Goal: Task Accomplishment & Management: Manage account settings

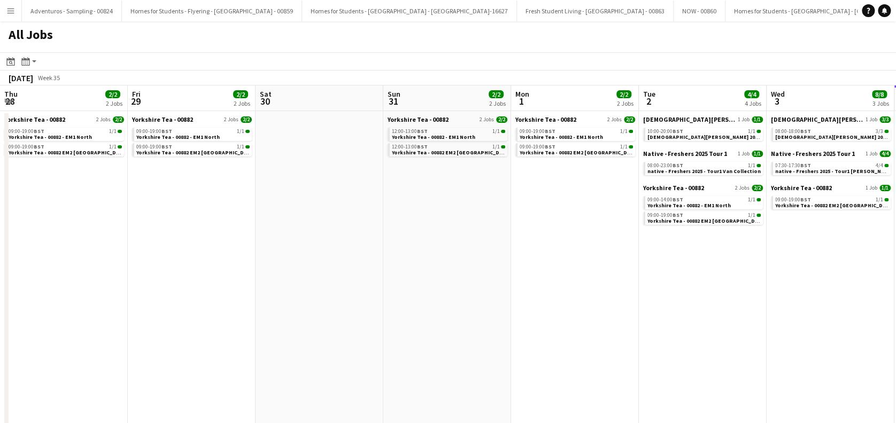
scroll to position [0, 379]
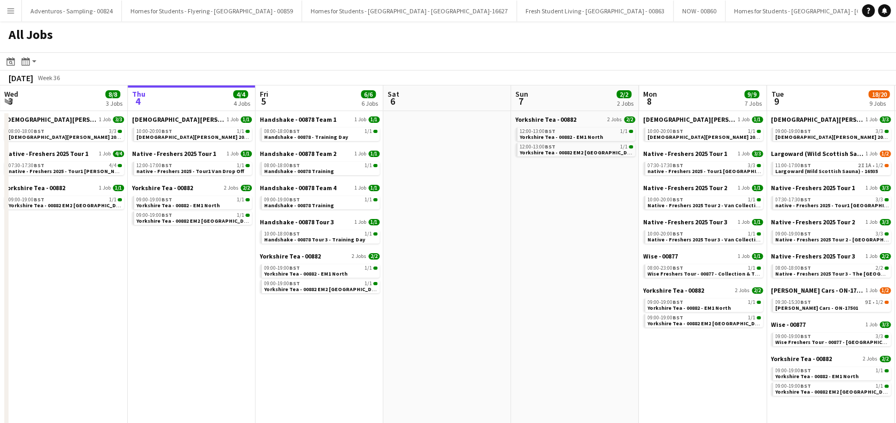
scroll to position [0, 465]
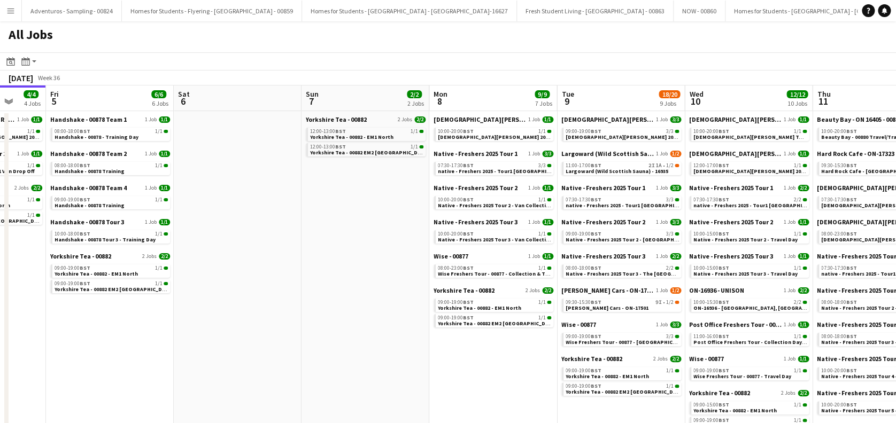
drag, startPoint x: 584, startPoint y: 309, endPoint x: 375, endPoint y: 321, distance: 209.8
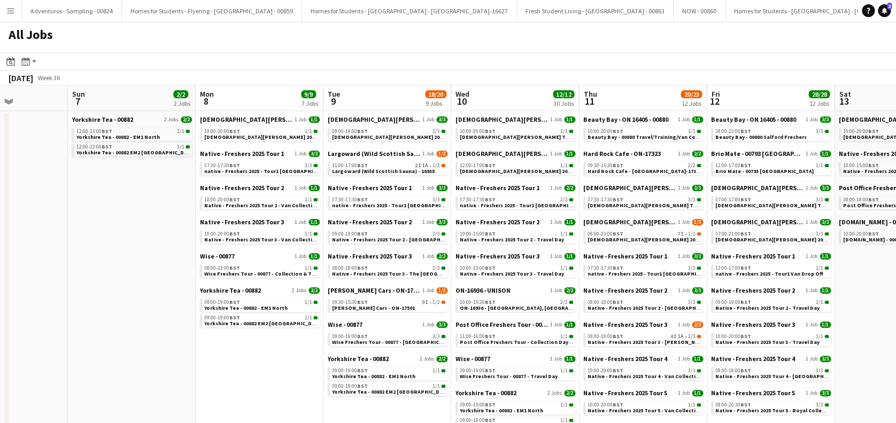
scroll to position [0, 450]
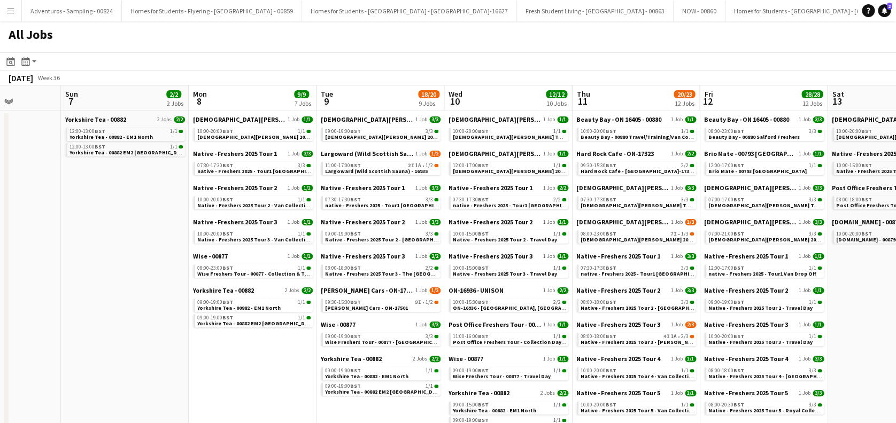
drag, startPoint x: 513, startPoint y: 373, endPoint x: 271, endPoint y: 357, distance: 241.6
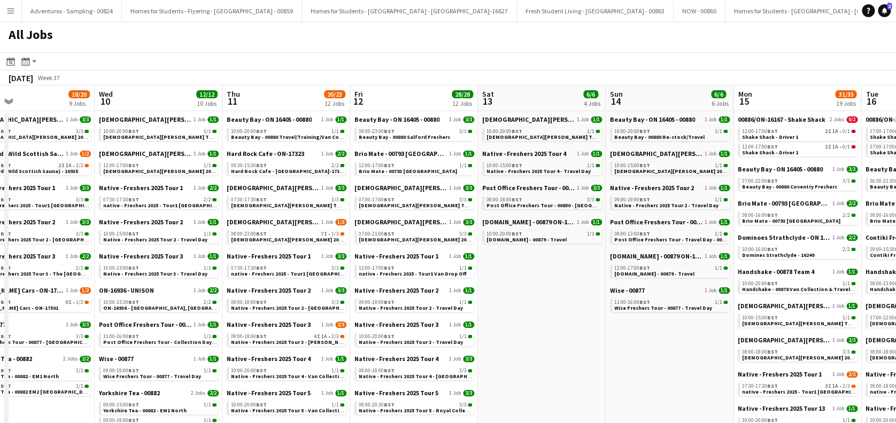
scroll to position [0, 302]
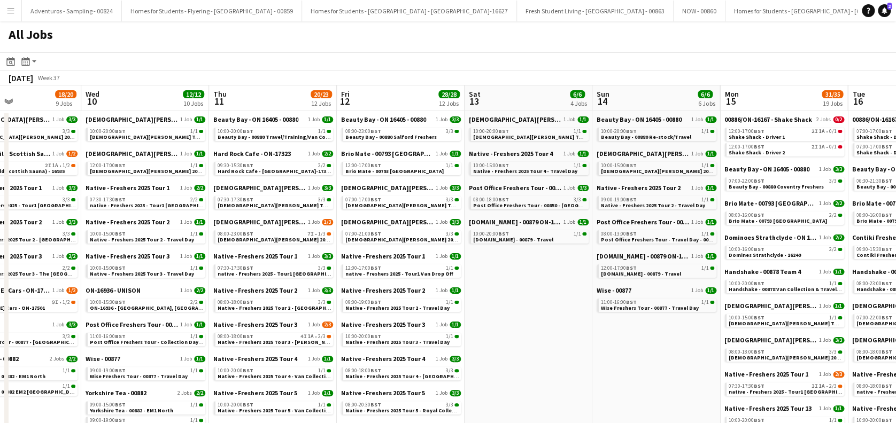
drag, startPoint x: 765, startPoint y: 316, endPoint x: 402, endPoint y: 291, distance: 363.7
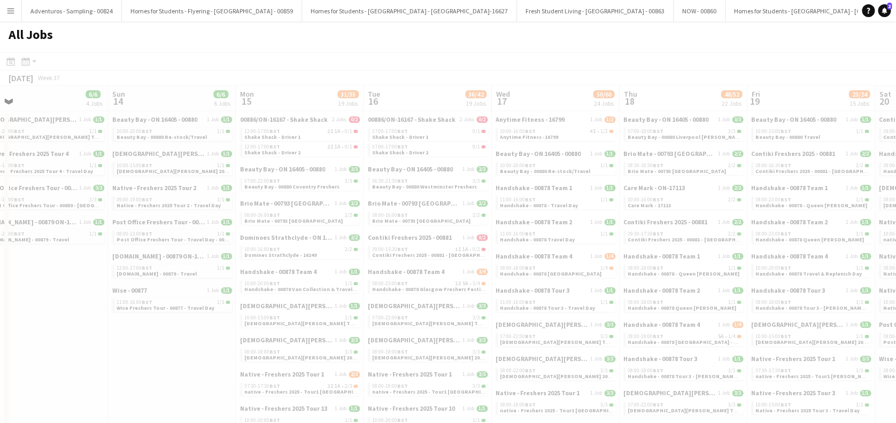
scroll to position [0, 290]
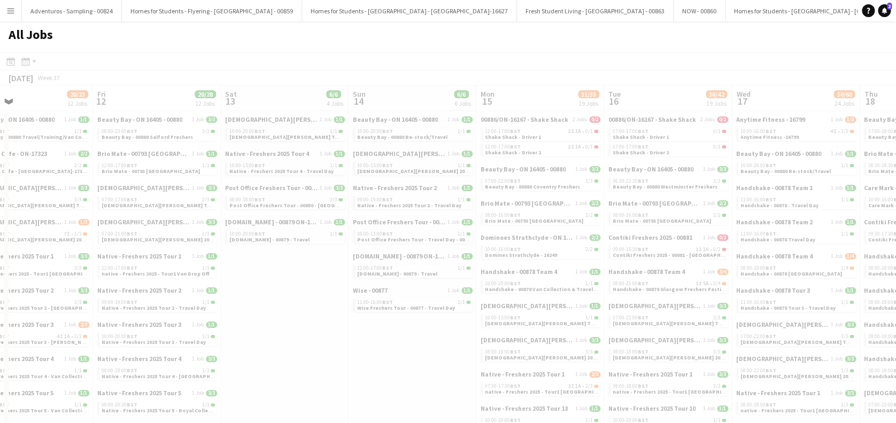
drag, startPoint x: 649, startPoint y: 329, endPoint x: 402, endPoint y: 329, distance: 246.9
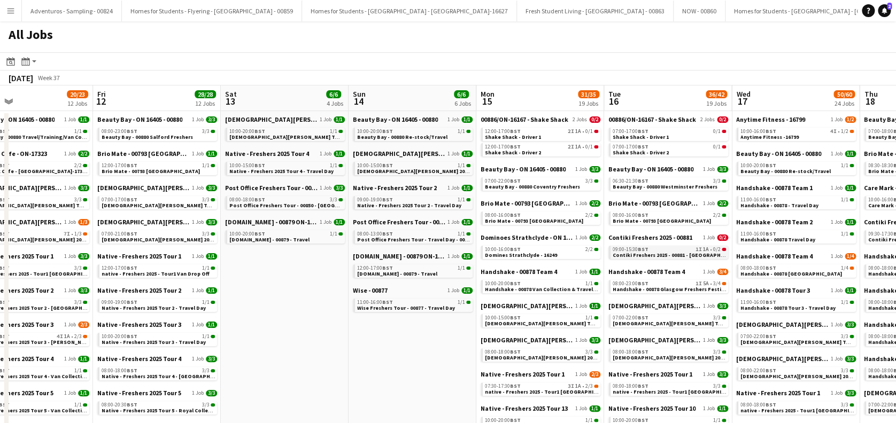
click at [641, 250] on span "BST" at bounding box center [643, 249] width 11 height 7
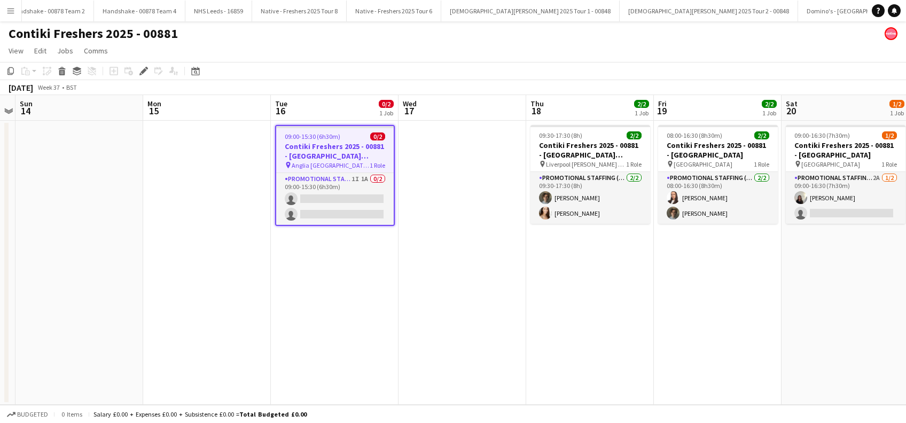
click at [329, 150] on h3 "Contiki Freshers 2025 - 00881 - [GEOGRAPHIC_DATA] [GEOGRAPHIC_DATA] - [GEOGRAPH…" at bounding box center [335, 151] width 118 height 19
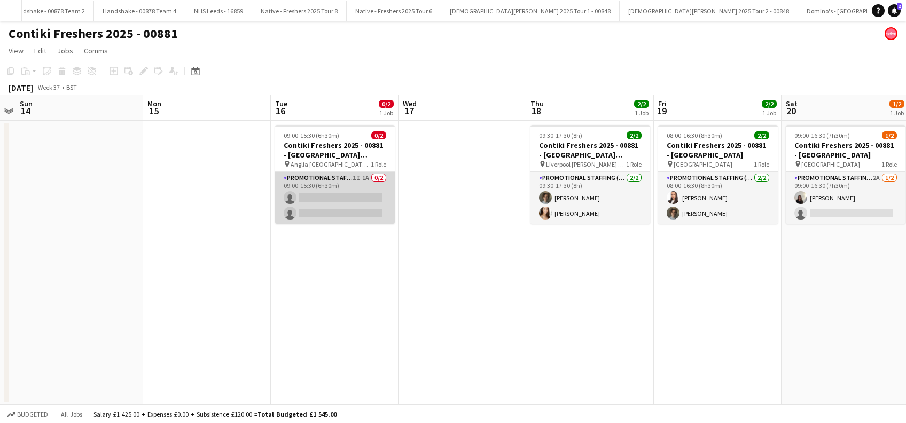
click at [322, 203] on app-card-role "Promotional Staffing (Brand Ambassadors) 1I 1A 0/2 09:00-15:30 (6h30m) single-n…" at bounding box center [335, 198] width 120 height 52
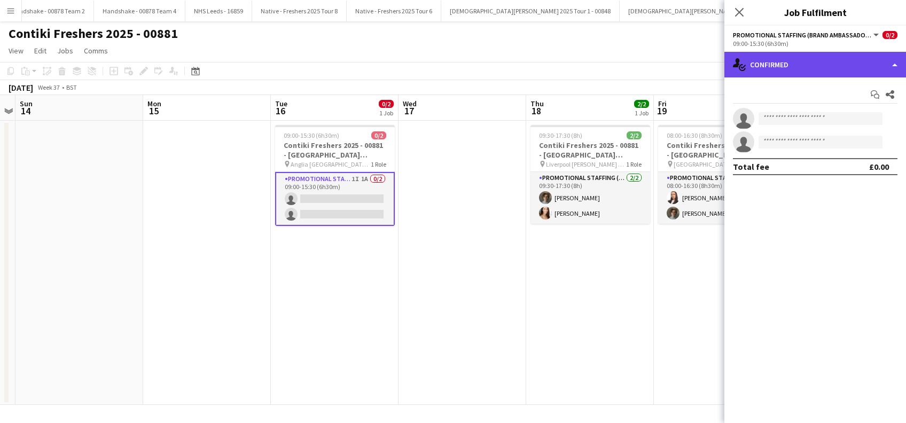
click at [848, 64] on div "single-neutral-actions-check-2 Confirmed" at bounding box center [816, 65] width 182 height 26
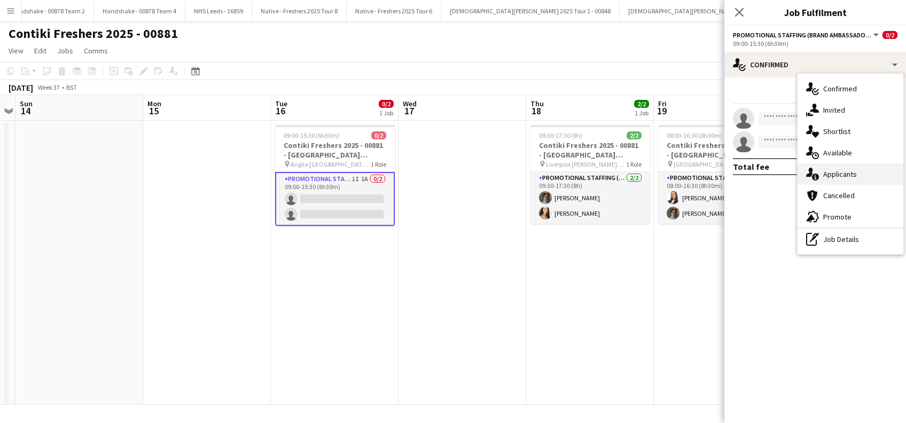
click at [834, 177] on span "Applicants" at bounding box center [841, 174] width 34 height 10
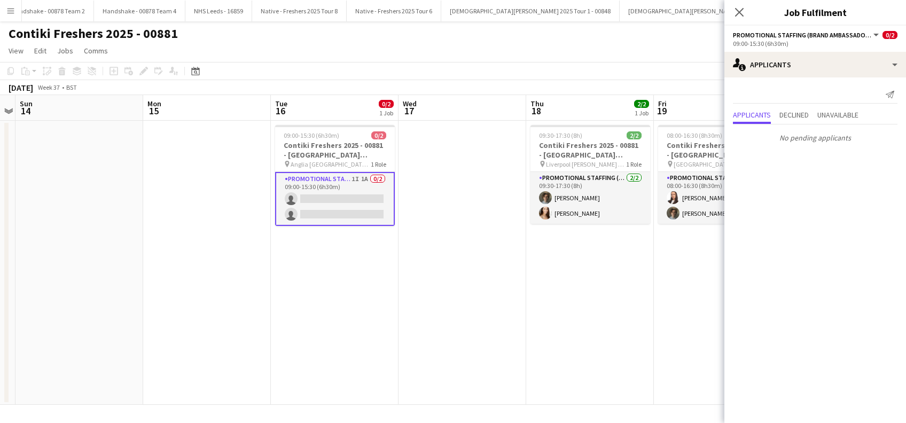
click at [617, 299] on app-date-cell "09:30-17:30 (8h) 2/2 Contiki Freshers 2025 - 00881 - [GEOGRAPHIC_DATA][PERSON_N…" at bounding box center [590, 263] width 128 height 284
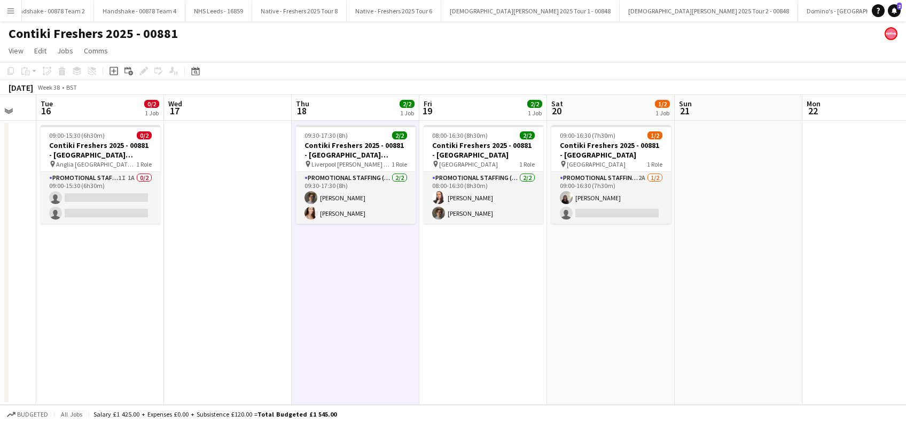
scroll to position [0, 357]
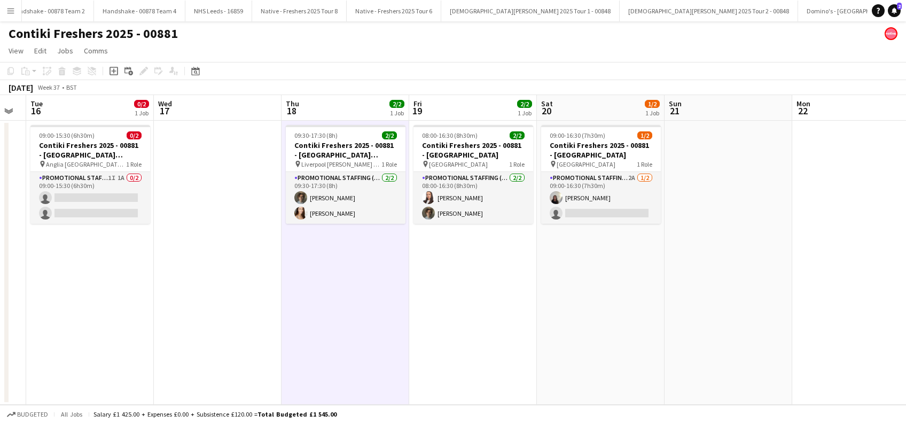
drag, startPoint x: 845, startPoint y: 318, endPoint x: 600, endPoint y: 319, distance: 244.8
click at [600, 319] on app-calendar-viewport "Sat 13 Sun 14 Mon 15 Tue 16 0/2 1 Job Wed 17 Thu 18 2/2 1 Job Fri 19 2/2 1 Job …" at bounding box center [453, 250] width 906 height 310
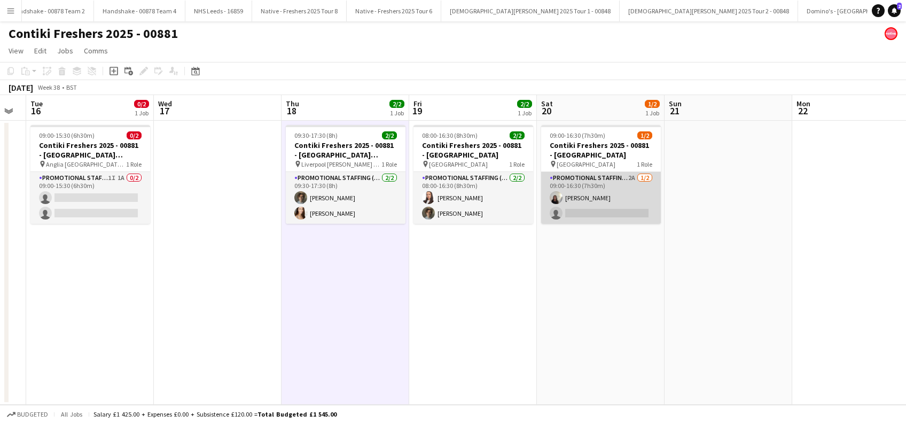
click at [615, 218] on app-card-role "Promotional Staffing (Brand Ambassadors) 2A [DATE] 09:00-16:30 (7h30m) [PERSON_…" at bounding box center [601, 198] width 120 height 52
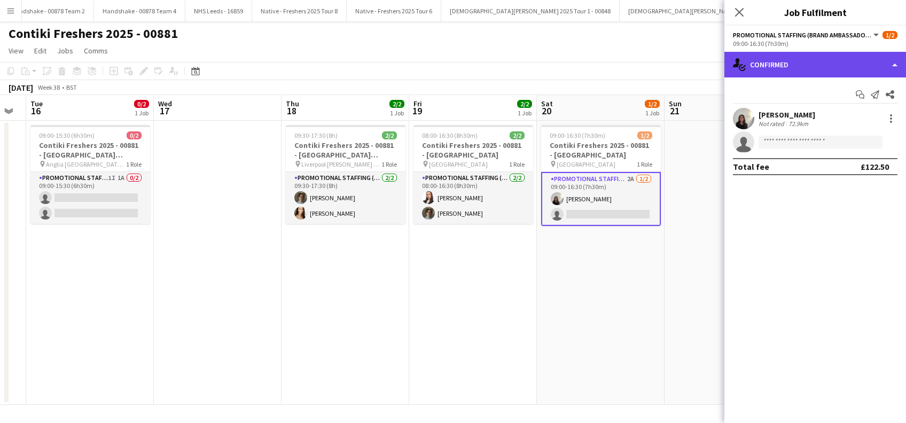
click at [817, 56] on div "single-neutral-actions-check-2 Confirmed" at bounding box center [816, 65] width 182 height 26
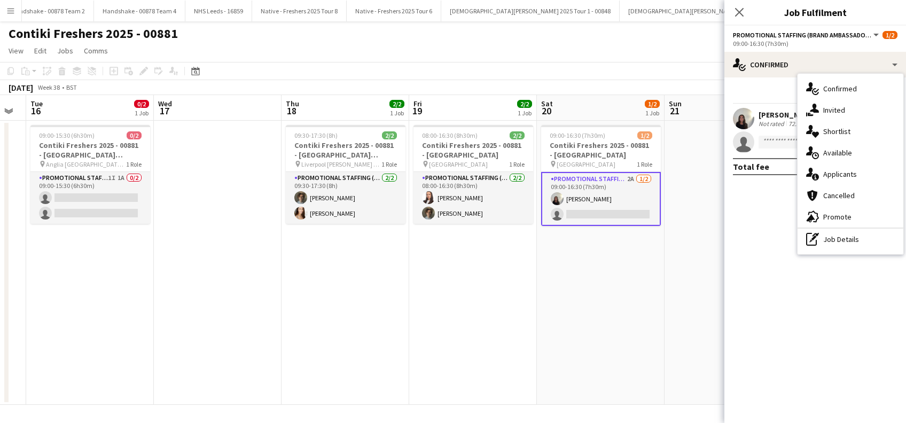
click at [833, 175] on span "Applicants" at bounding box center [841, 174] width 34 height 10
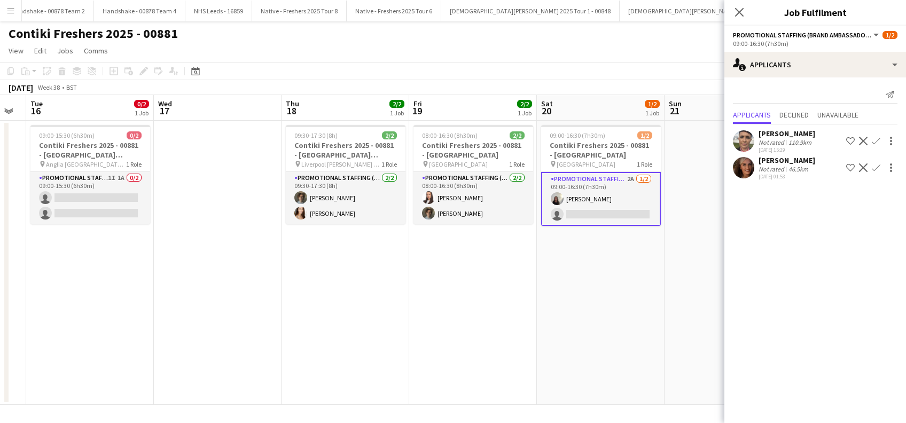
click at [781, 162] on div "[PERSON_NAME]" at bounding box center [787, 161] width 57 height 10
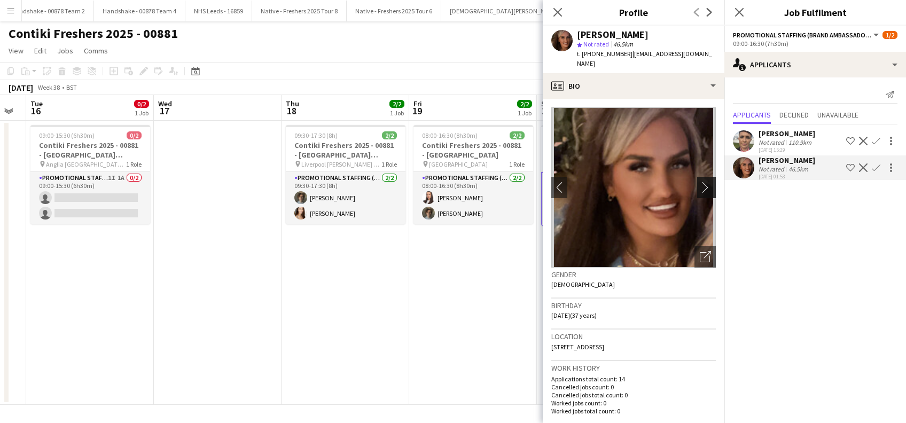
click at [700, 182] on app-icon "chevron-right" at bounding box center [708, 187] width 17 height 11
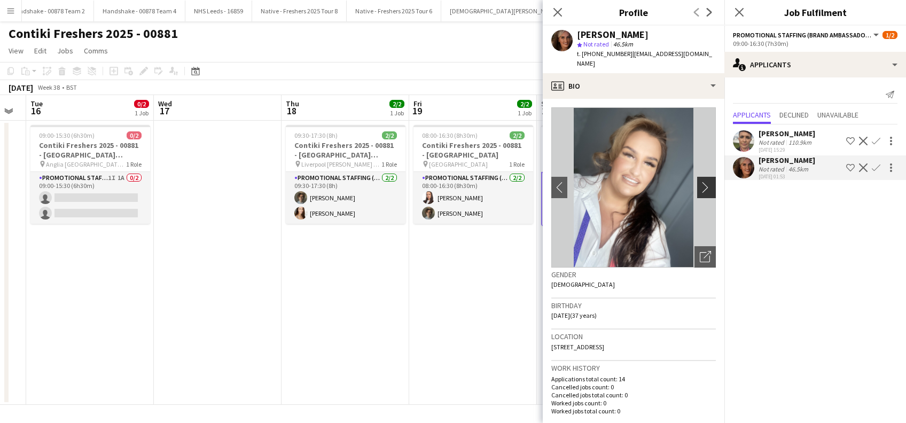
click at [700, 182] on app-icon "chevron-right" at bounding box center [708, 187] width 17 height 11
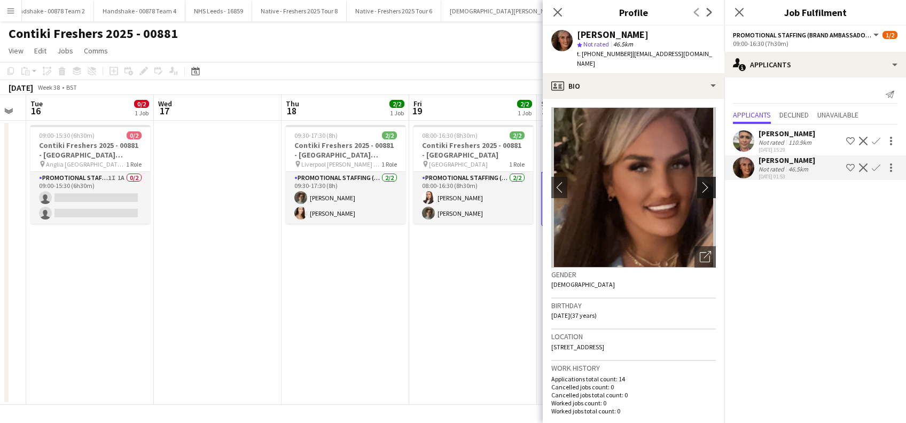
click at [700, 182] on app-icon "chevron-right" at bounding box center [708, 187] width 17 height 11
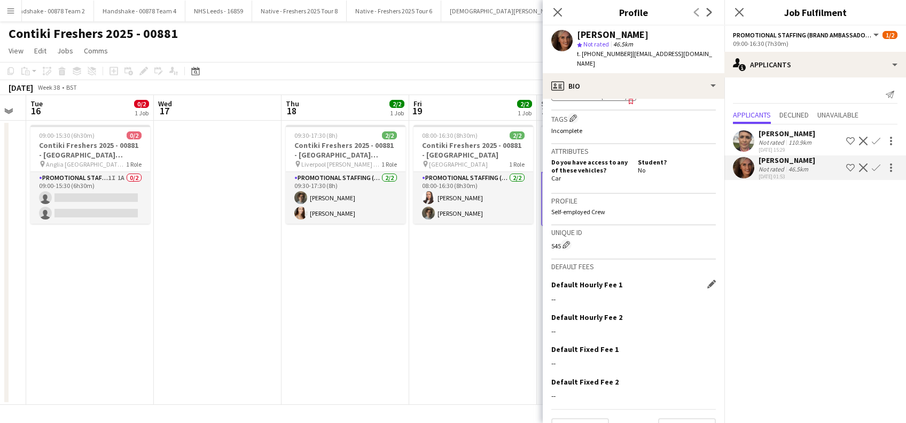
scroll to position [413, 0]
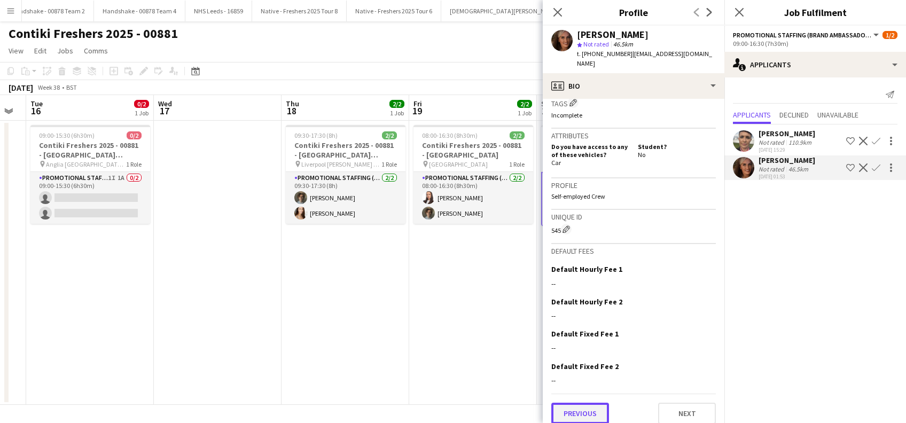
click at [579, 406] on button "Previous" at bounding box center [581, 413] width 58 height 21
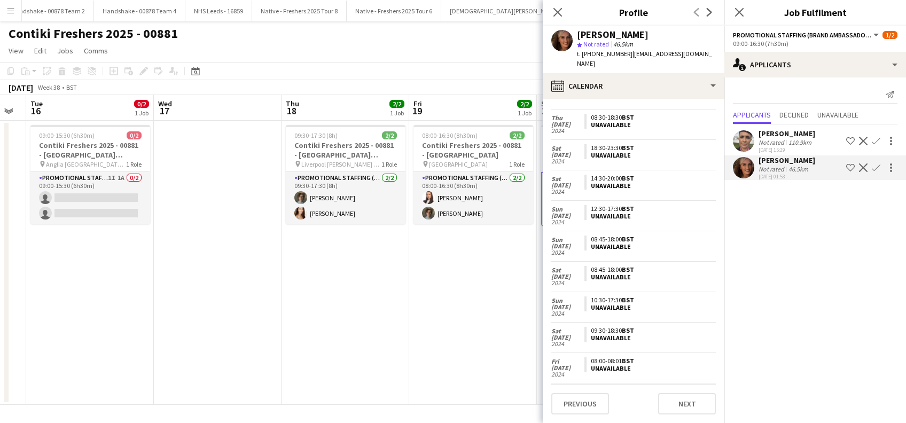
scroll to position [798, 0]
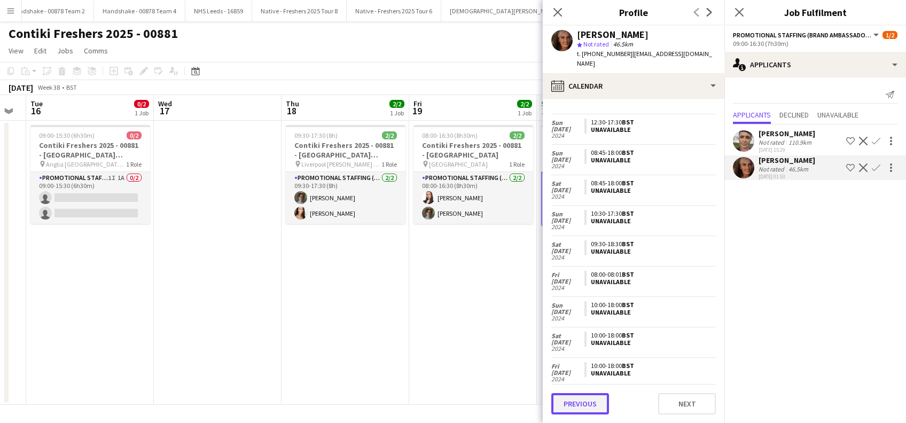
click at [584, 403] on button "Previous" at bounding box center [581, 403] width 58 height 21
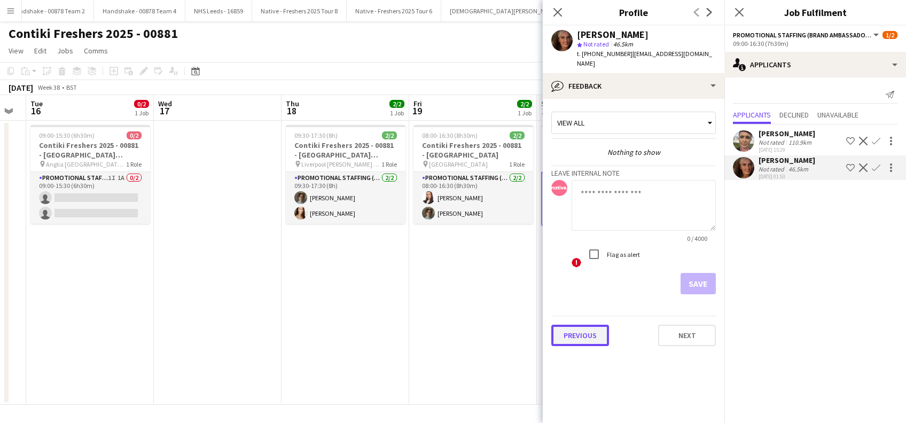
click at [574, 325] on button "Previous" at bounding box center [581, 335] width 58 height 21
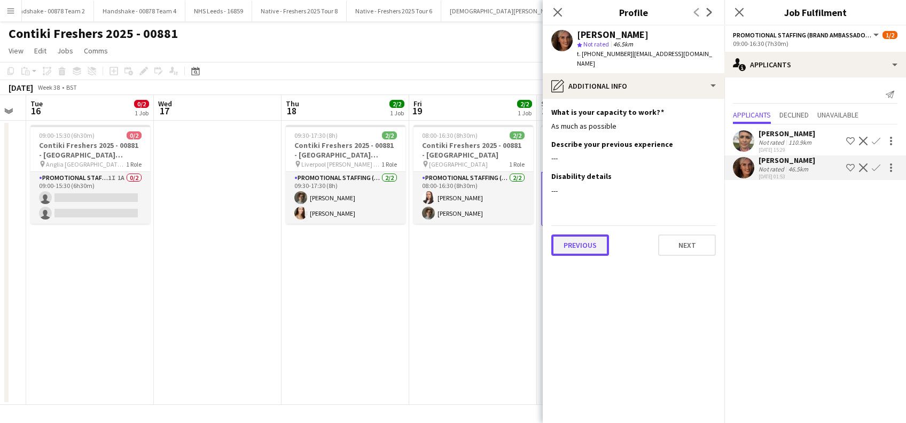
click at [580, 240] on button "Previous" at bounding box center [581, 245] width 58 height 21
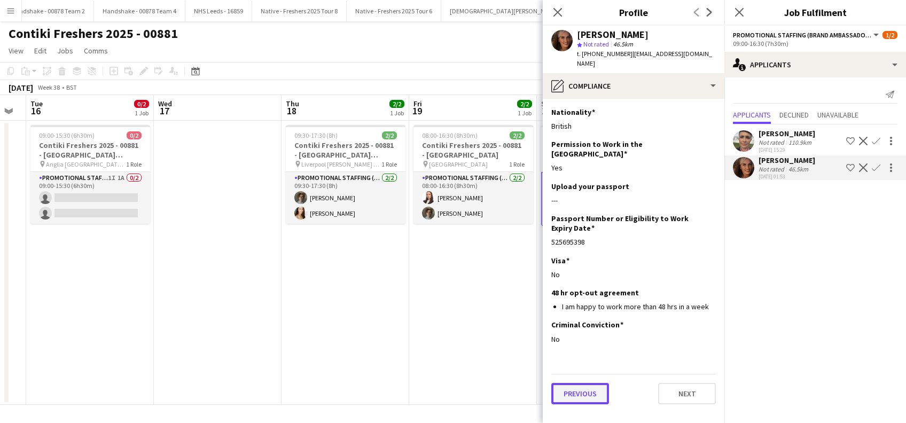
click at [578, 383] on button "Previous" at bounding box center [581, 393] width 58 height 21
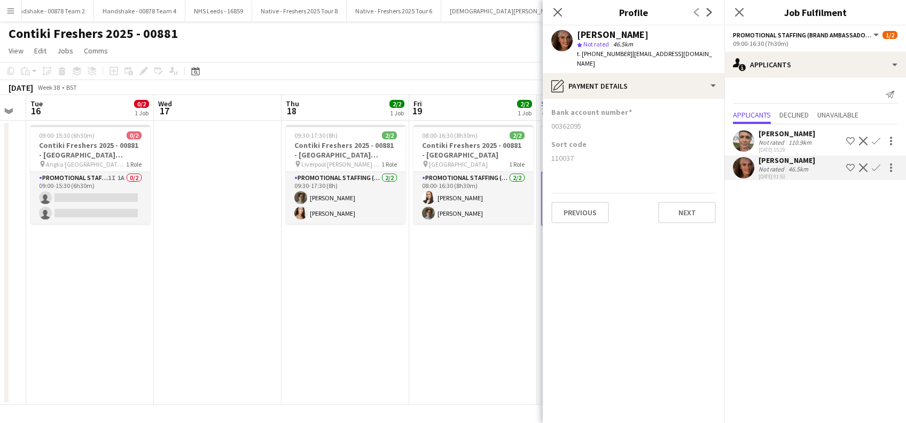
click at [571, 193] on div "Previous Next" at bounding box center [634, 208] width 165 height 30
click at [575, 202] on button "Previous" at bounding box center [581, 212] width 58 height 21
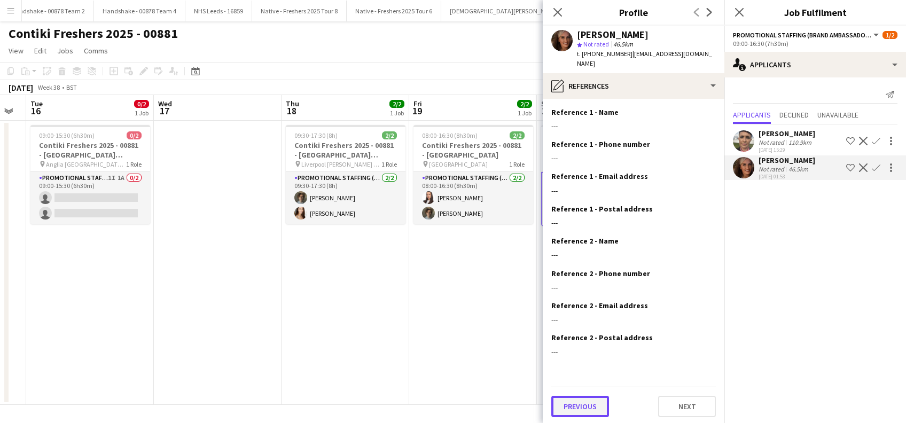
click at [575, 396] on button "Previous" at bounding box center [581, 406] width 58 height 21
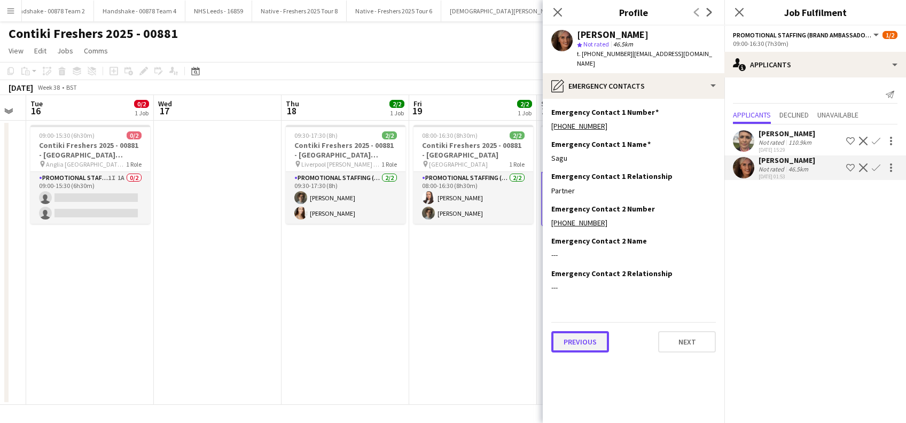
click at [579, 337] on button "Previous" at bounding box center [581, 341] width 58 height 21
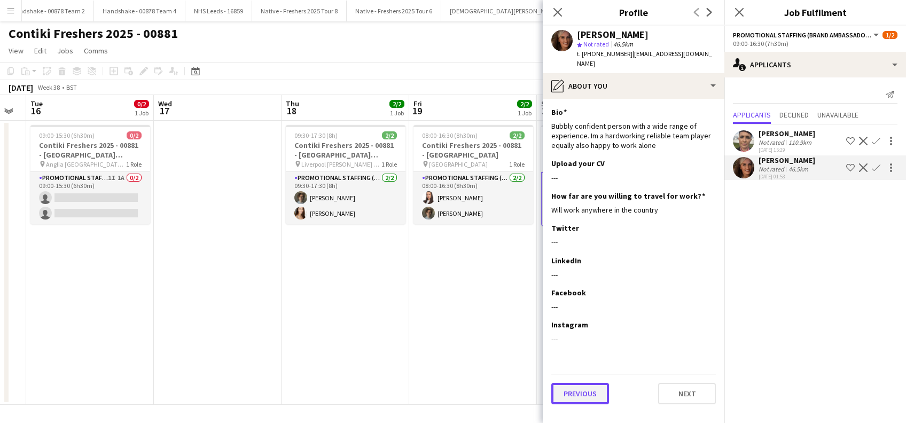
click at [573, 388] on button "Previous" at bounding box center [581, 393] width 58 height 21
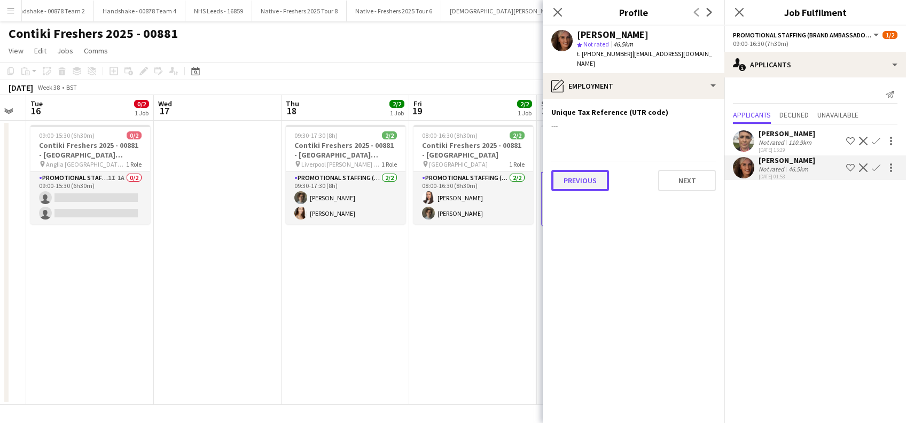
click at [581, 170] on button "Previous" at bounding box center [581, 180] width 58 height 21
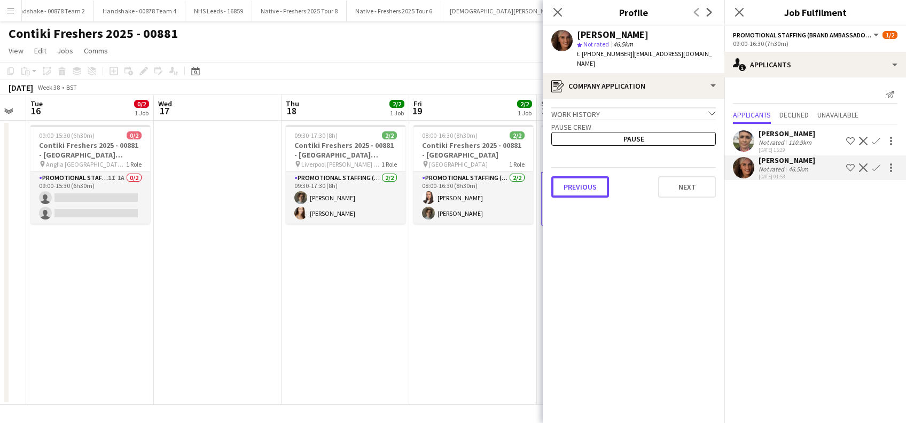
click at [581, 176] on button "Previous" at bounding box center [581, 186] width 58 height 21
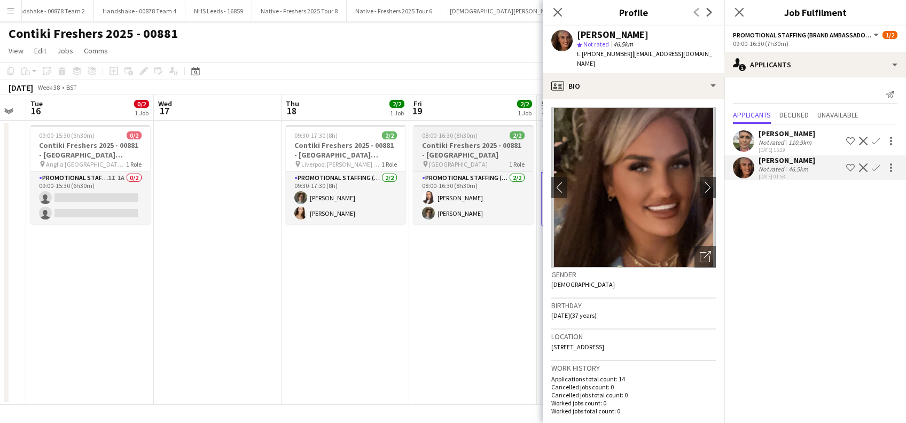
click at [462, 160] on span "[GEOGRAPHIC_DATA]" at bounding box center [458, 164] width 59 height 8
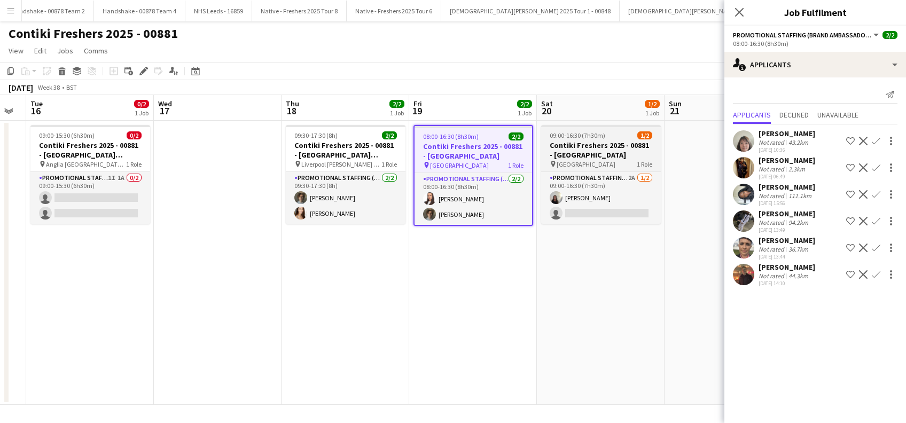
click at [599, 158] on h3 "Contiki Freshers 2025 - 00881 - [GEOGRAPHIC_DATA]" at bounding box center [601, 150] width 120 height 19
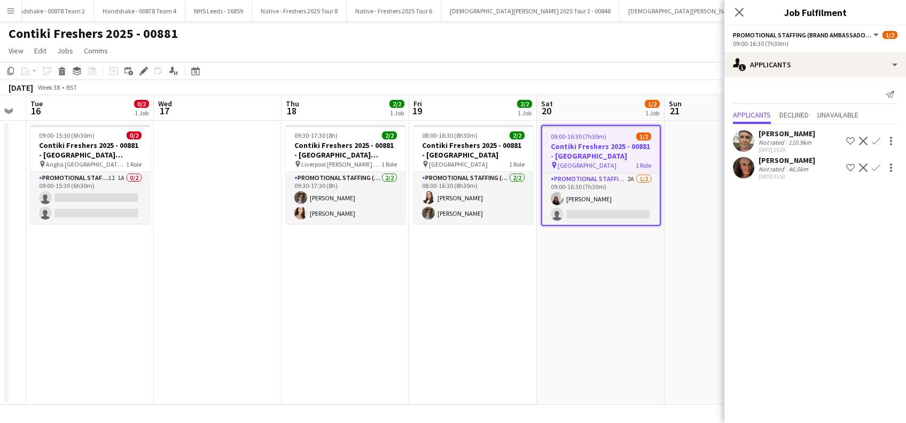
click at [740, 13] on icon at bounding box center [739, 12] width 9 height 9
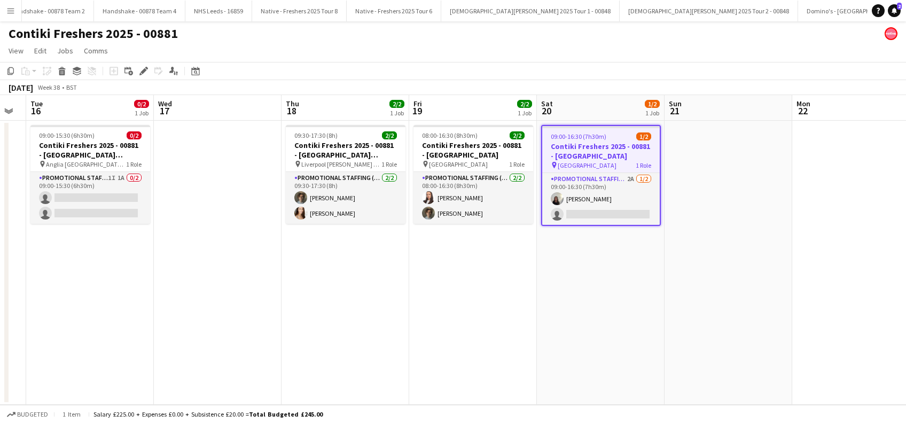
click at [745, 219] on app-date-cell at bounding box center [729, 263] width 128 height 284
